Goal: Information Seeking & Learning: Learn about a topic

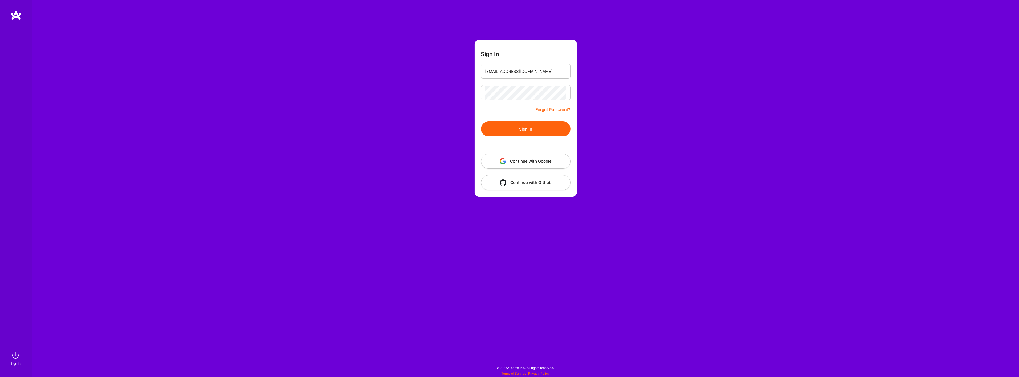
click at [539, 129] on button "Sign In" at bounding box center [526, 128] width 90 height 15
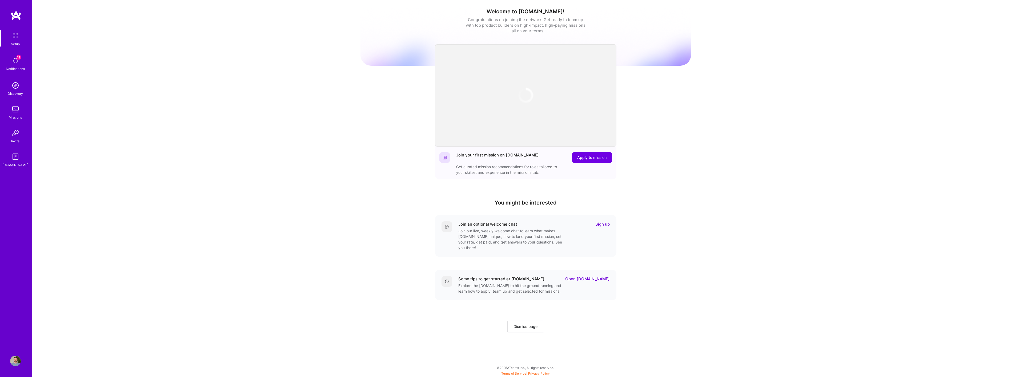
click at [16, 57] on img at bounding box center [15, 60] width 11 height 11
click at [17, 87] on img at bounding box center [15, 85] width 11 height 11
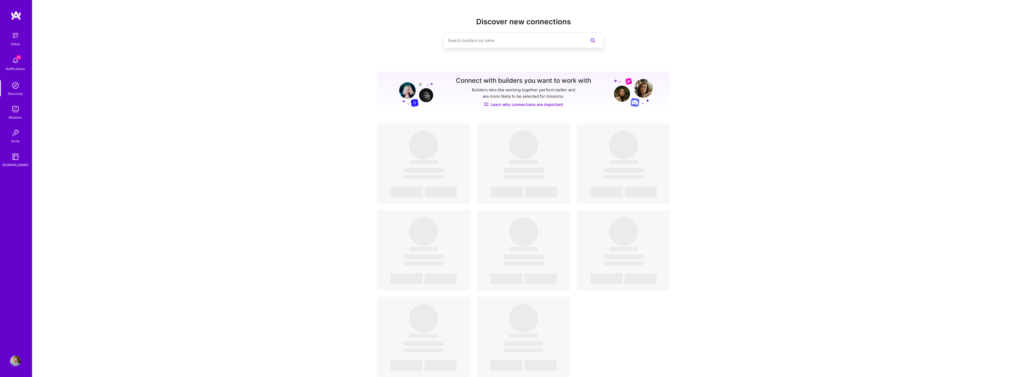
click at [14, 111] on img at bounding box center [15, 109] width 11 height 11
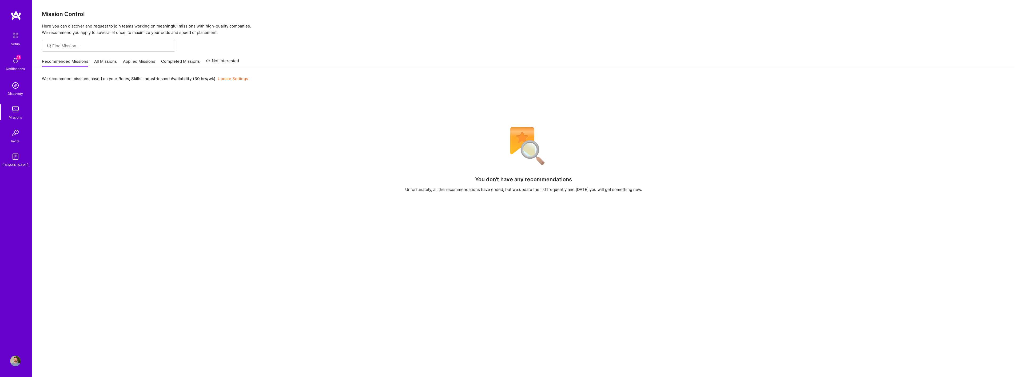
click at [109, 59] on link "All Missions" at bounding box center [105, 62] width 23 height 9
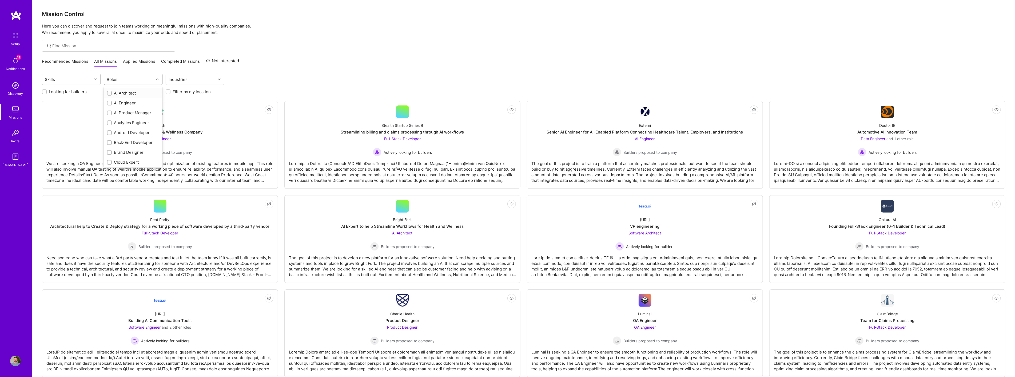
click at [118, 78] on div "Roles" at bounding box center [112, 79] width 13 height 8
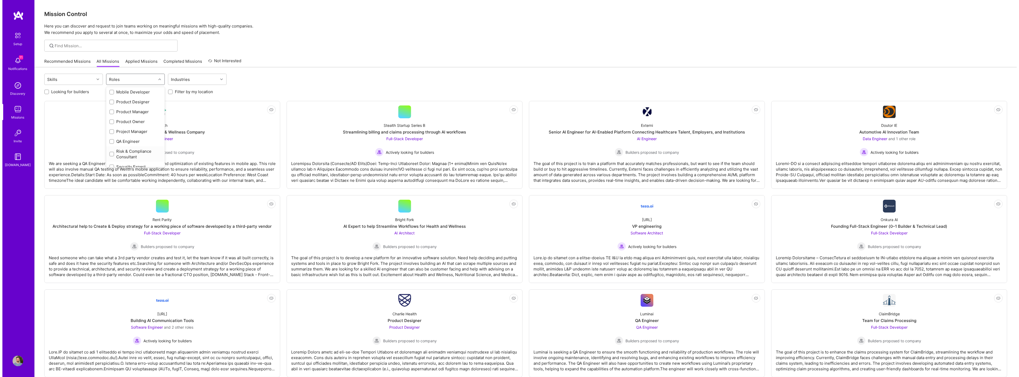
scroll to position [194, 0]
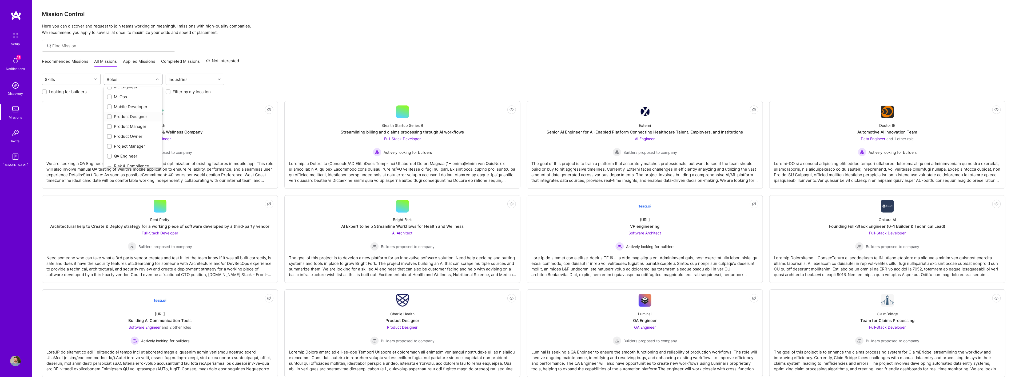
click at [137, 115] on div "Product Designer" at bounding box center [133, 117] width 52 height 6
checkbox input "true"
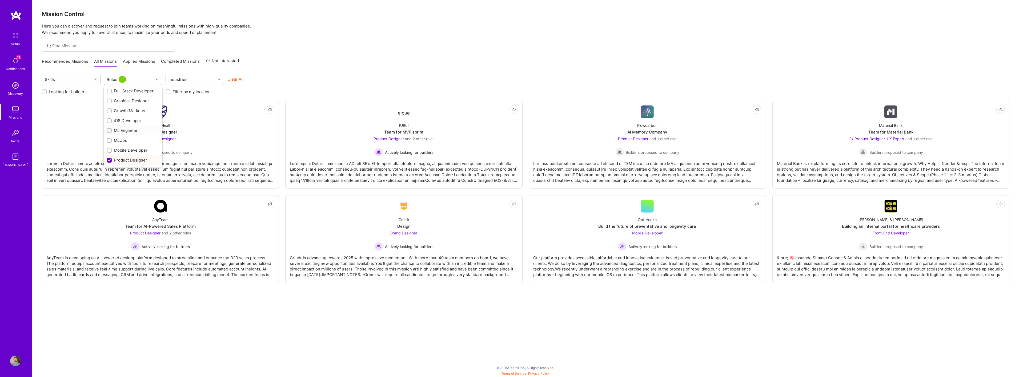
scroll to position [134, 0]
click at [127, 114] on div "Graphics Designer" at bounding box center [133, 117] width 52 height 6
checkbox input "true"
click at [131, 145] on div "Product Designer" at bounding box center [133, 146] width 52 height 6
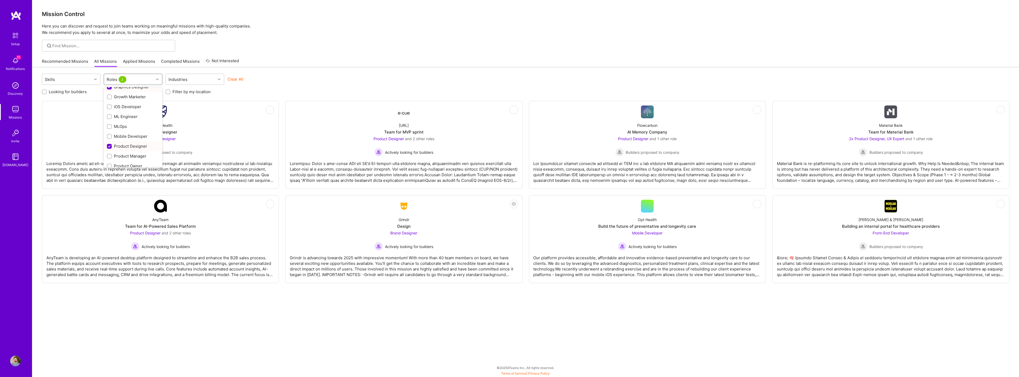
checkbox input "false"
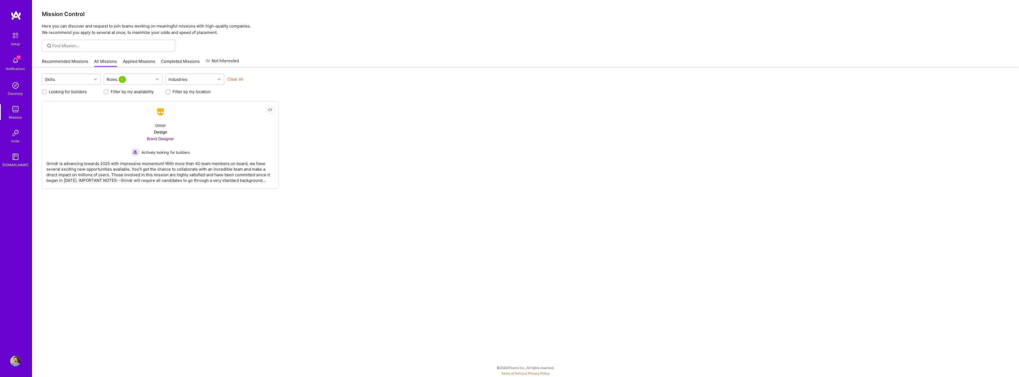
click at [338, 102] on div "Not Interested Grindr Design Brand Designer Actively looking for builders" at bounding box center [526, 145] width 968 height 88
click at [131, 80] on div "Roles 1" at bounding box center [129, 79] width 50 height 11
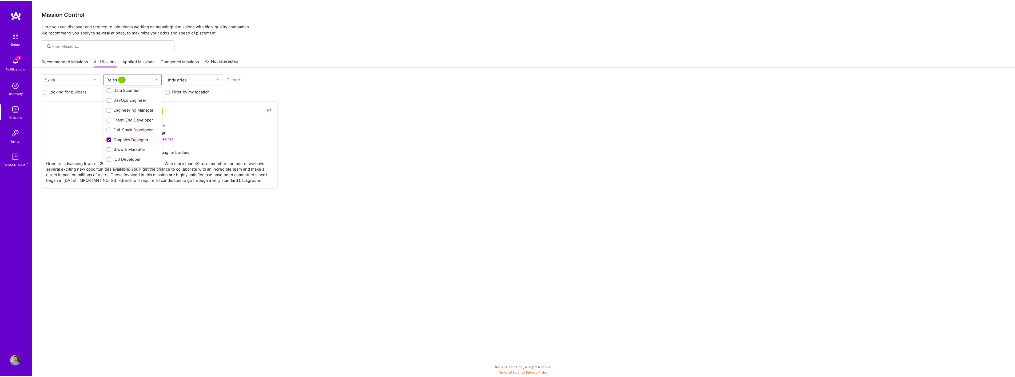
scroll to position [118, 0]
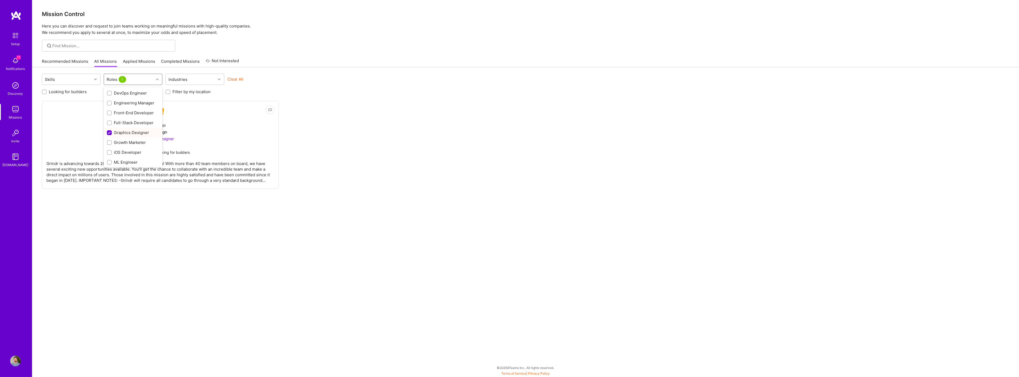
click at [117, 131] on div "Graphics Designer" at bounding box center [133, 133] width 52 height 6
checkbox input "false"
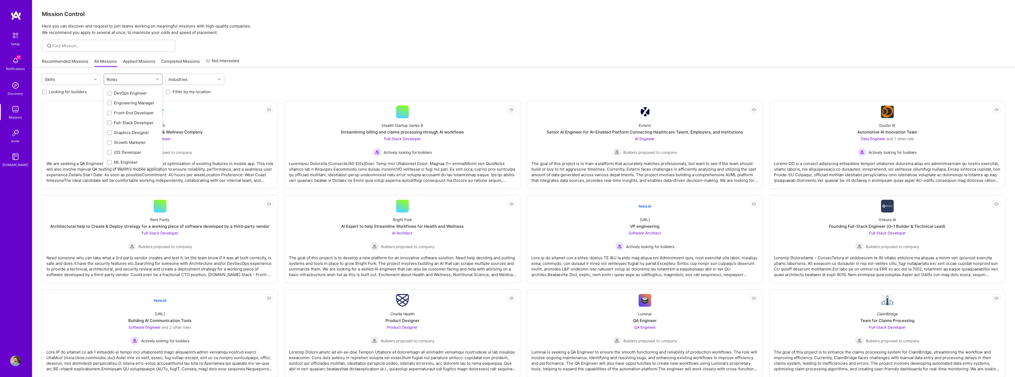
click at [129, 122] on div "Full-Stack Developer" at bounding box center [133, 123] width 52 height 6
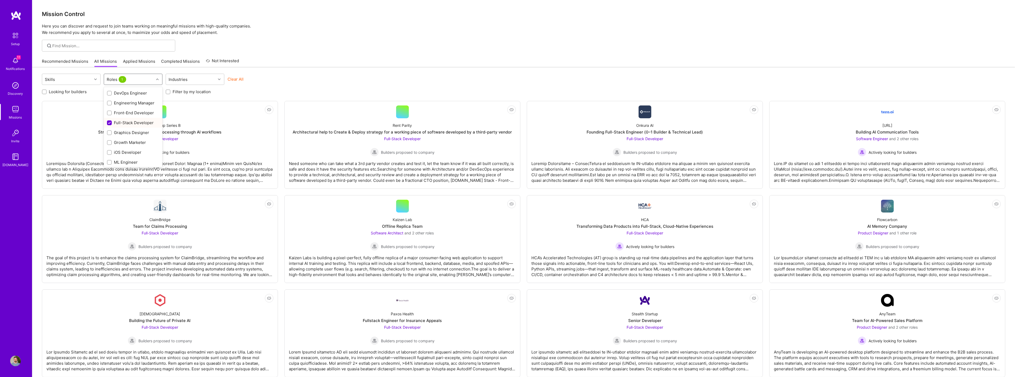
click at [129, 121] on div "Full-Stack Developer" at bounding box center [133, 123] width 52 height 6
checkbox input "false"
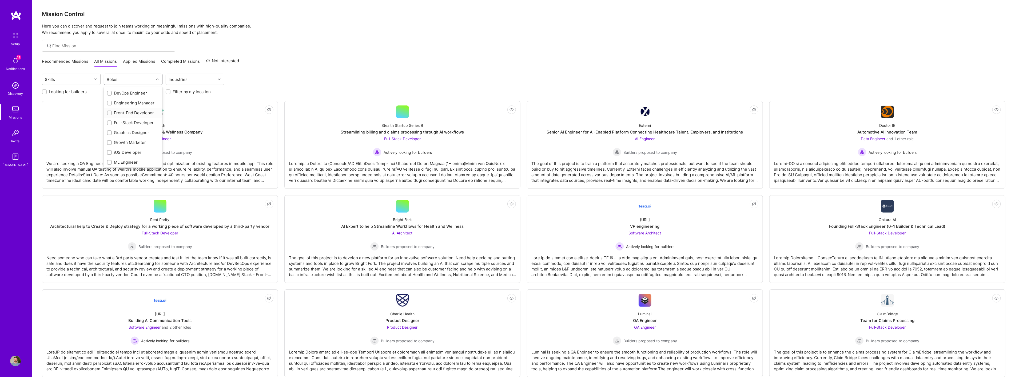
scroll to position [0, 0]
click at [295, 79] on div "Skills option Full-Stack Developer, deselected. option AI Engineer focused, 2 o…" at bounding box center [523, 80] width 963 height 13
click at [70, 92] on label "Looking for builders" at bounding box center [68, 92] width 38 height 6
click at [47, 92] on input "Looking for builders" at bounding box center [45, 92] width 4 height 4
checkbox input "true"
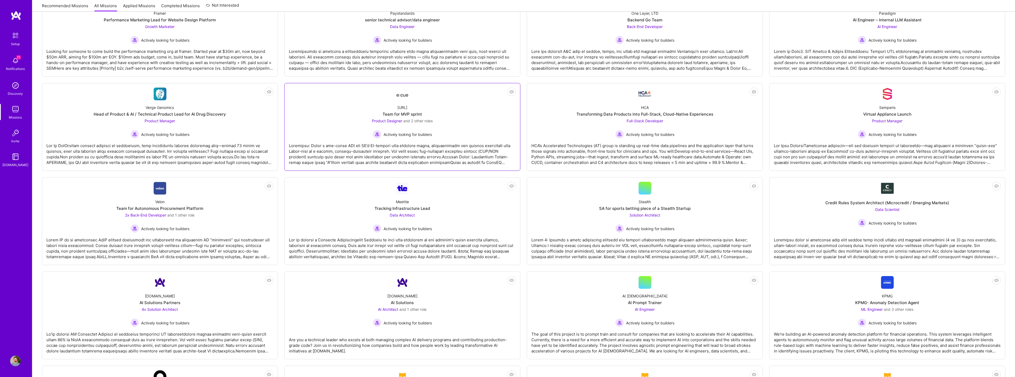
scroll to position [207, 0]
